Goal: Information Seeking & Learning: Check status

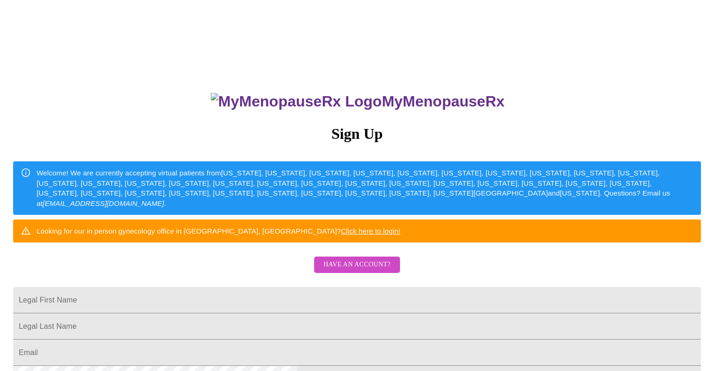
click at [361, 271] on span "Have an account?" at bounding box center [356, 265] width 67 height 12
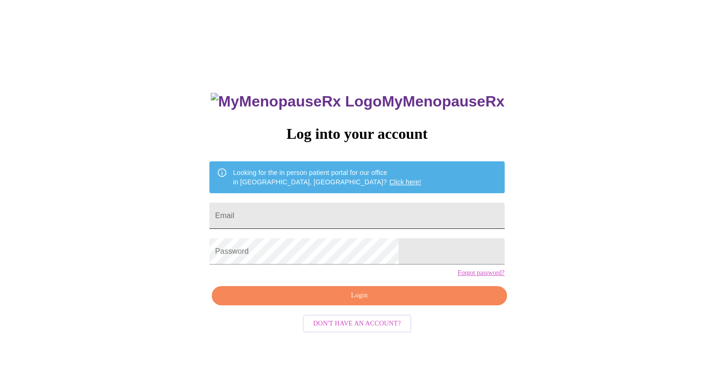
click at [335, 207] on input "Email" at bounding box center [356, 216] width 295 height 26
type input "[EMAIL_ADDRESS][DOMAIN_NAME]"
click at [299, 302] on span "Login" at bounding box center [359, 296] width 273 height 12
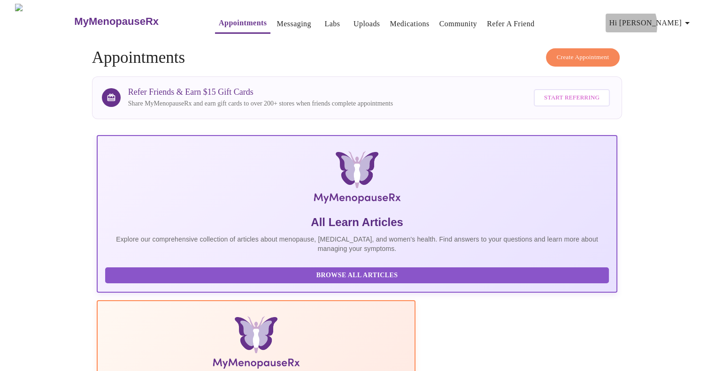
click at [665, 22] on span "Hi [PERSON_NAME]" at bounding box center [651, 22] width 84 height 13
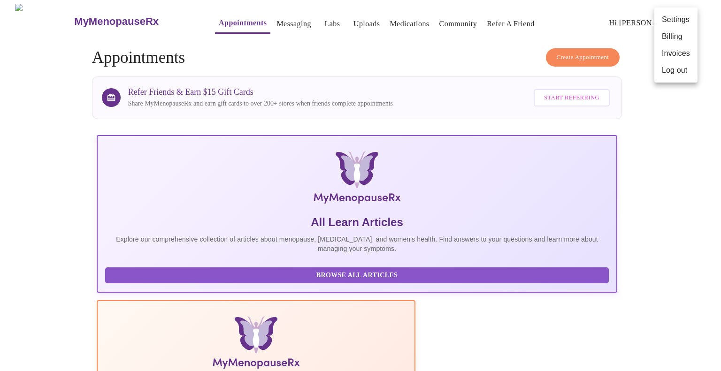
click at [680, 127] on div at bounding box center [360, 185] width 721 height 371
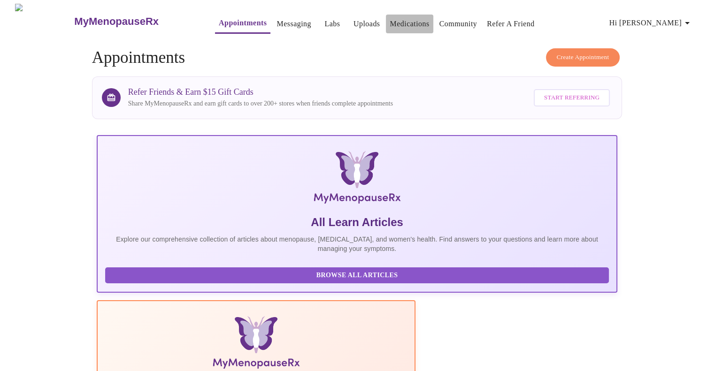
click at [390, 21] on link "Medications" at bounding box center [409, 23] width 39 height 13
